Goal: Transaction & Acquisition: Purchase product/service

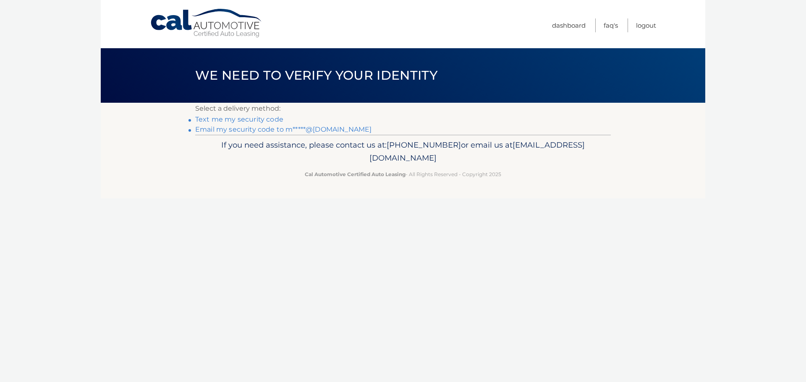
click at [260, 119] on link "Text me my security code" at bounding box center [239, 119] width 88 height 8
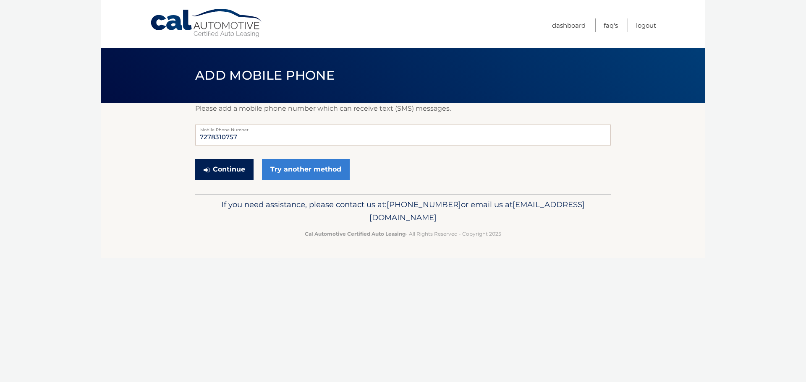
click at [221, 168] on button "Continue" at bounding box center [224, 169] width 58 height 21
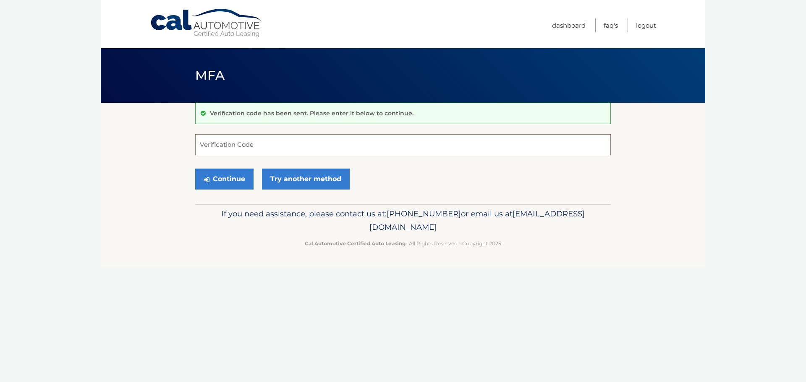
click at [427, 146] on input "Verification Code" at bounding box center [403, 144] width 416 height 21
type input "750744"
click at [222, 175] on button "Continue" at bounding box center [224, 179] width 58 height 21
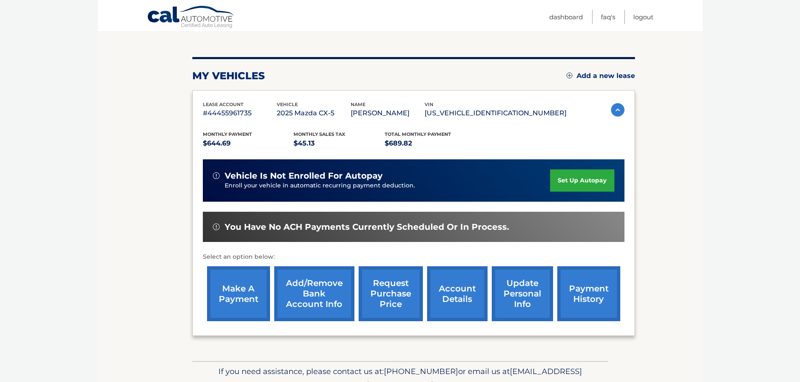
scroll to position [84, 0]
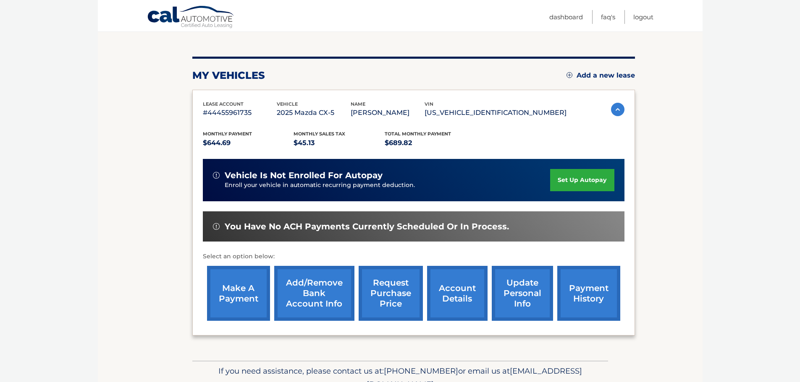
click at [467, 296] on link "account details" at bounding box center [457, 293] width 60 height 55
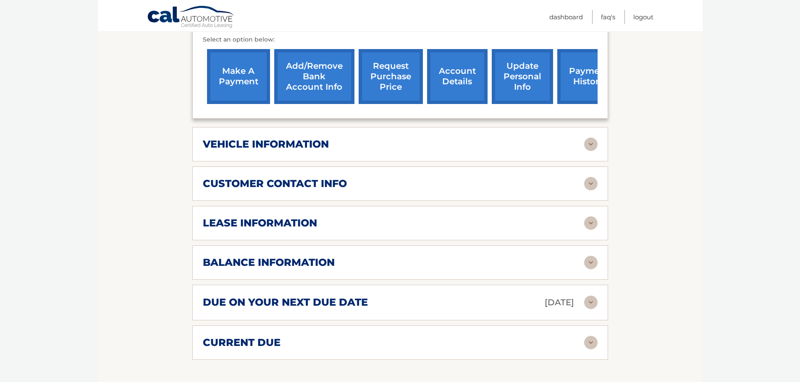
scroll to position [336, 0]
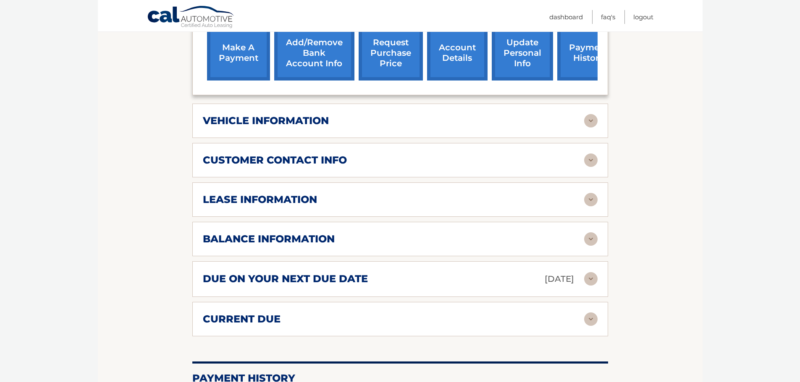
click at [592, 115] on img at bounding box center [590, 120] width 13 height 13
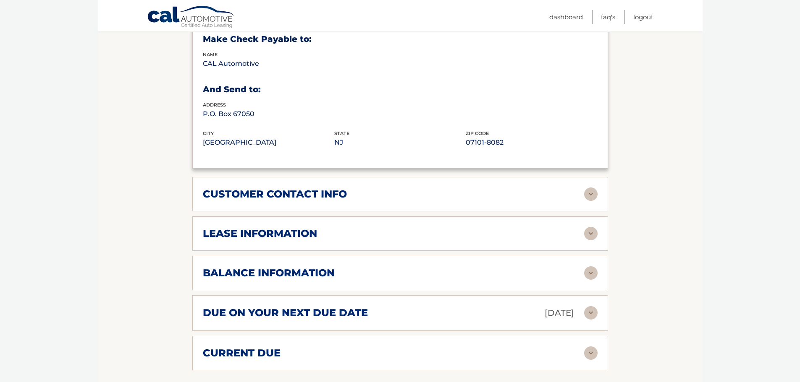
scroll to position [546, 0]
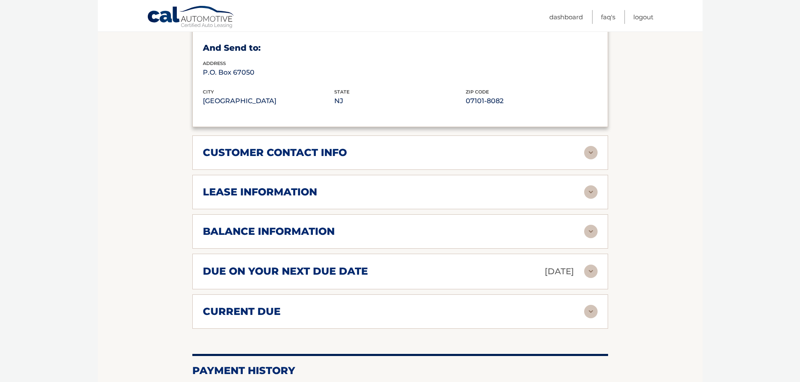
click at [589, 150] on img at bounding box center [590, 152] width 13 height 13
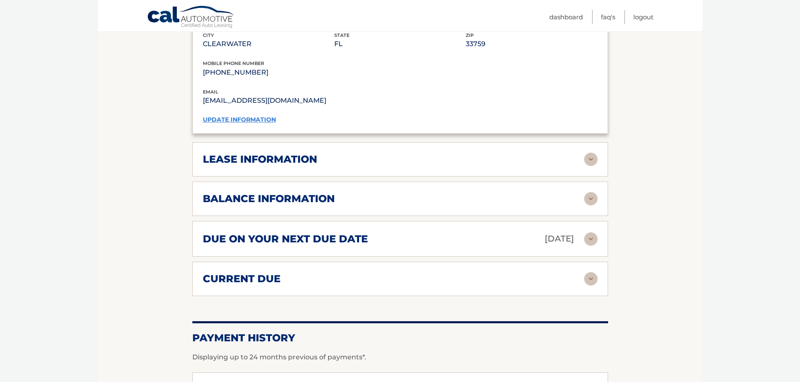
scroll to position [756, 0]
click at [589, 152] on img at bounding box center [590, 158] width 13 height 13
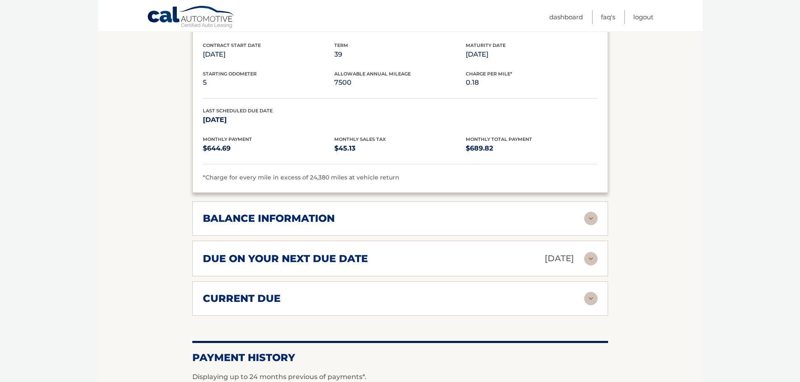
scroll to position [924, 0]
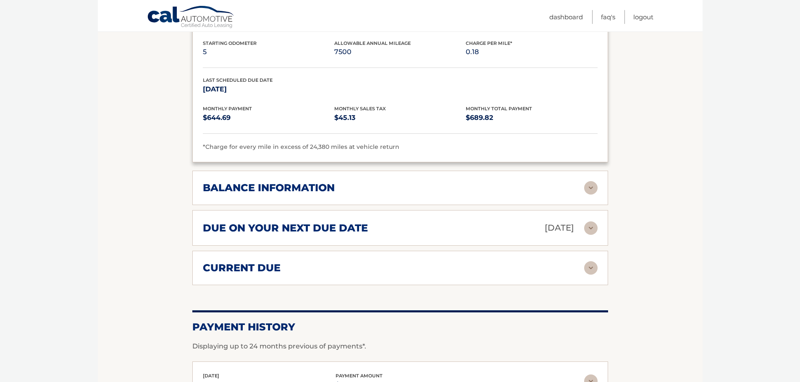
click at [593, 181] on img at bounding box center [590, 187] width 13 height 13
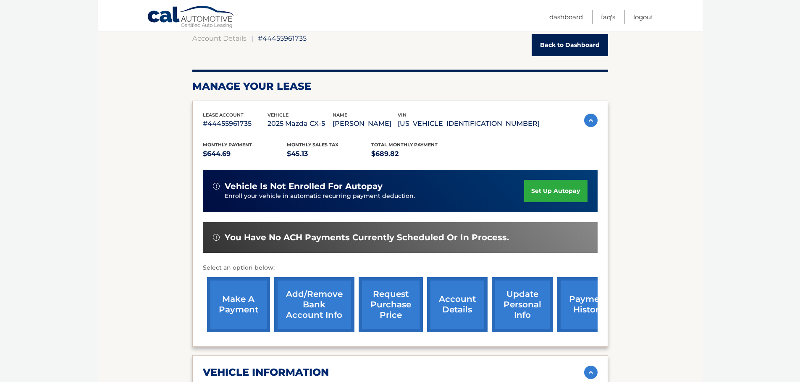
scroll to position [126, 0]
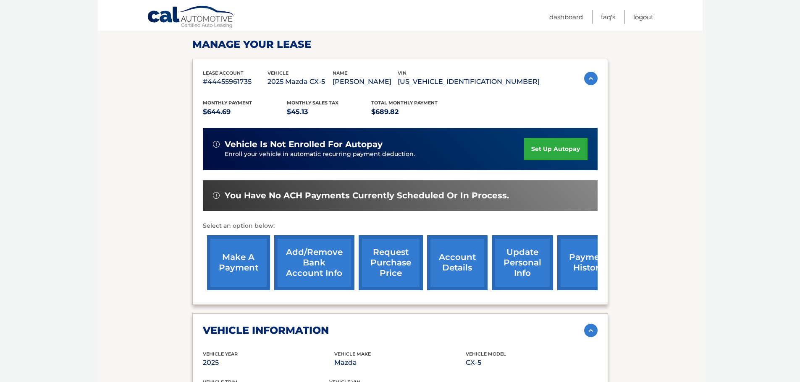
click at [236, 263] on link "make a payment" at bounding box center [238, 263] width 63 height 55
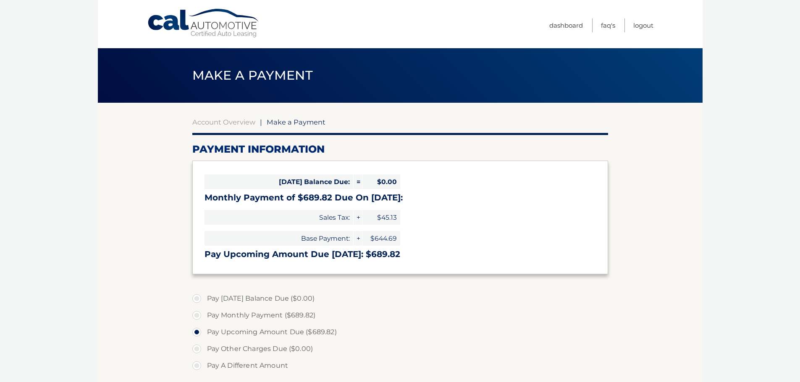
select select "MGNlZGM4ZjAtZjkyYi00NzhiLWEwOWUtZWU5MTQwOTYwZjY5"
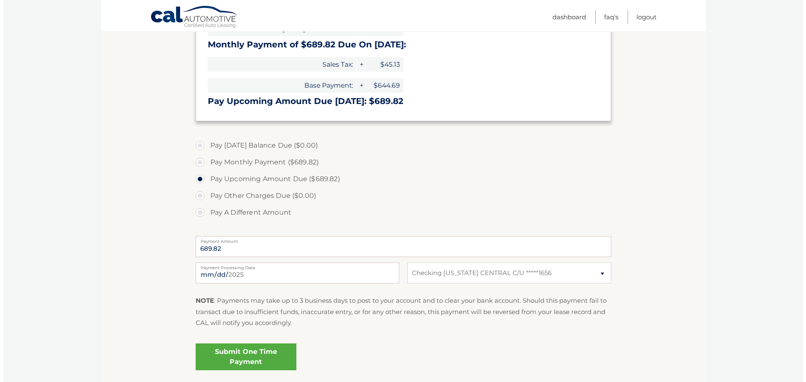
scroll to position [168, 0]
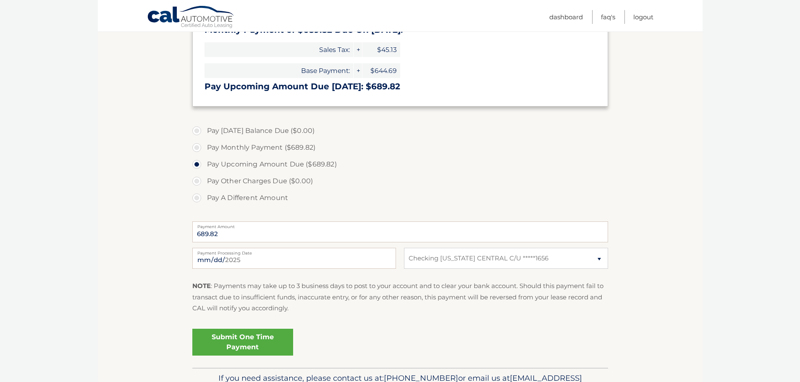
click at [234, 340] on link "Submit One Time Payment" at bounding box center [242, 342] width 101 height 27
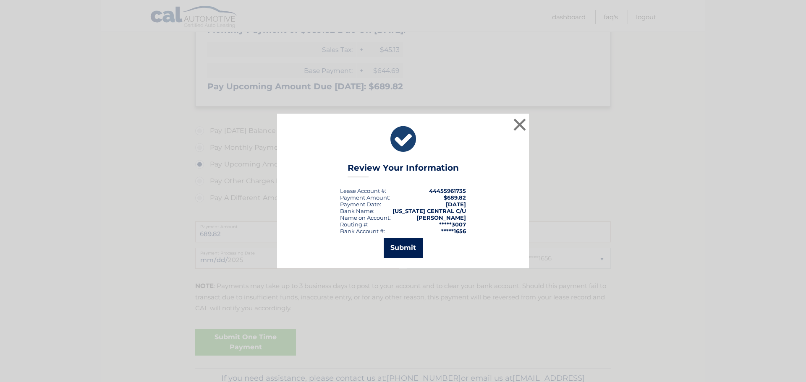
click at [401, 247] on button "Submit" at bounding box center [403, 248] width 39 height 20
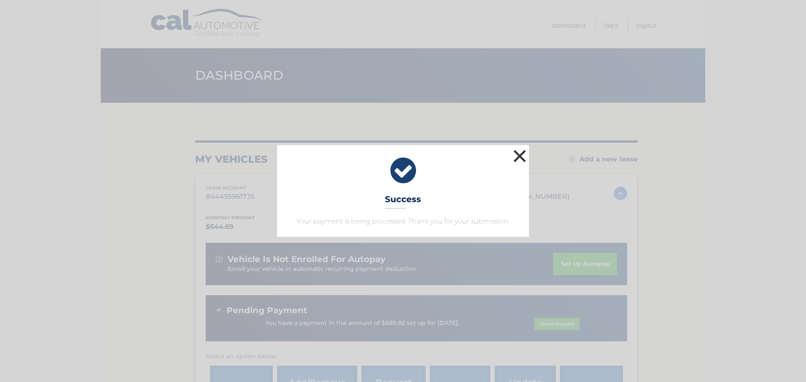
click at [523, 156] on button "×" at bounding box center [519, 156] width 17 height 17
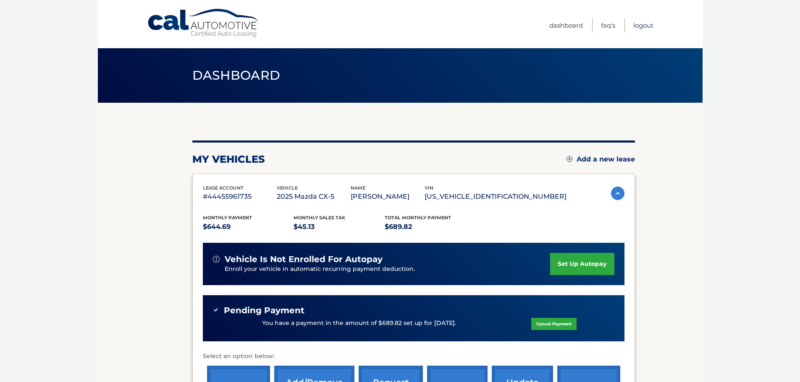
click at [649, 26] on link "Logout" at bounding box center [643, 25] width 20 height 14
